Goal: Find specific page/section: Find specific page/section

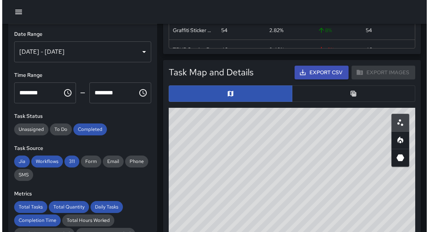
scroll to position [218, 241]
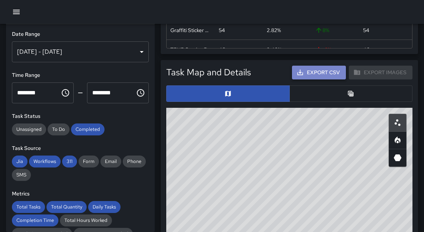
click at [321, 71] on button "Export CSV" at bounding box center [319, 73] width 54 height 14
click at [19, 13] on icon "button" at bounding box center [16, 12] width 7 height 4
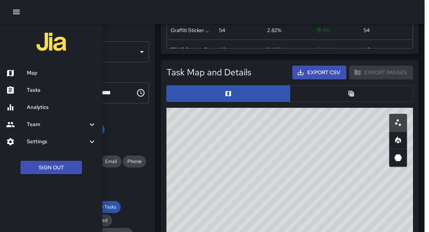
click at [50, 87] on h6 "Tasks" at bounding box center [62, 90] width 70 height 8
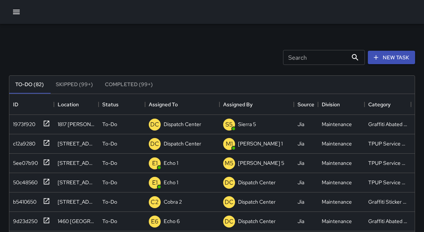
click at [16, 14] on icon "button" at bounding box center [16, 12] width 7 height 4
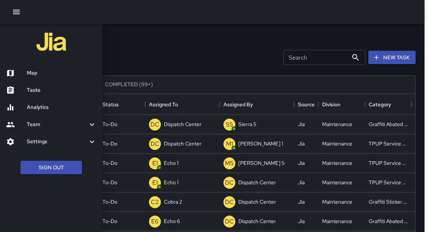
click at [35, 77] on h6 "Map" at bounding box center [62, 73] width 70 height 8
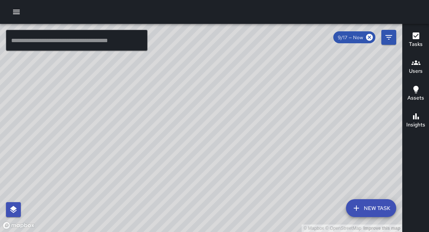
click at [106, 42] on input "text" at bounding box center [76, 40] width 141 height 21
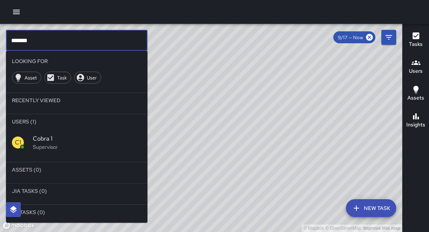
type input "*******"
click at [52, 143] on div "Cobra 1 Supervisor" at bounding box center [87, 142] width 109 height 16
